Goal: Navigation & Orientation: Go to known website

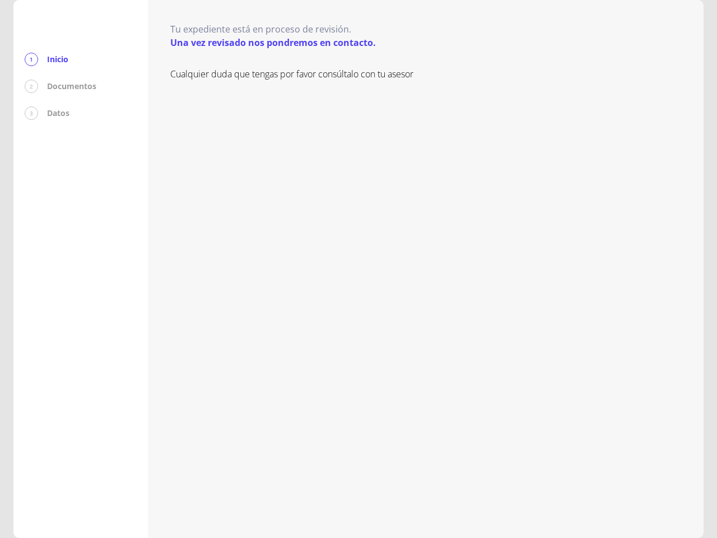
click at [359, 269] on div "Cualquier duda que tengas por favor consúltalo con tu asesor" at bounding box center [425, 291] width 511 height 448
